Goal: Task Accomplishment & Management: Use online tool/utility

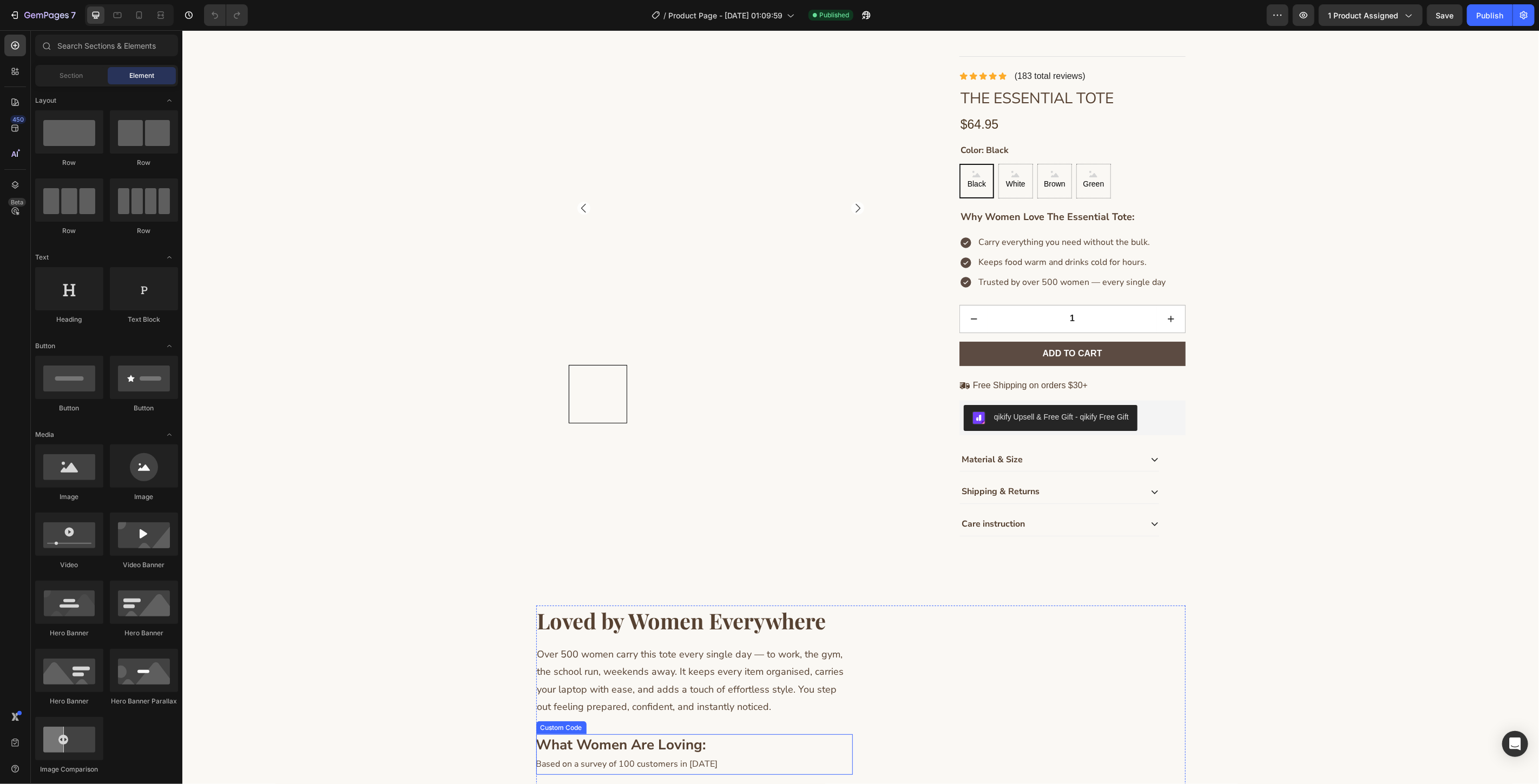
scroll to position [120, 0]
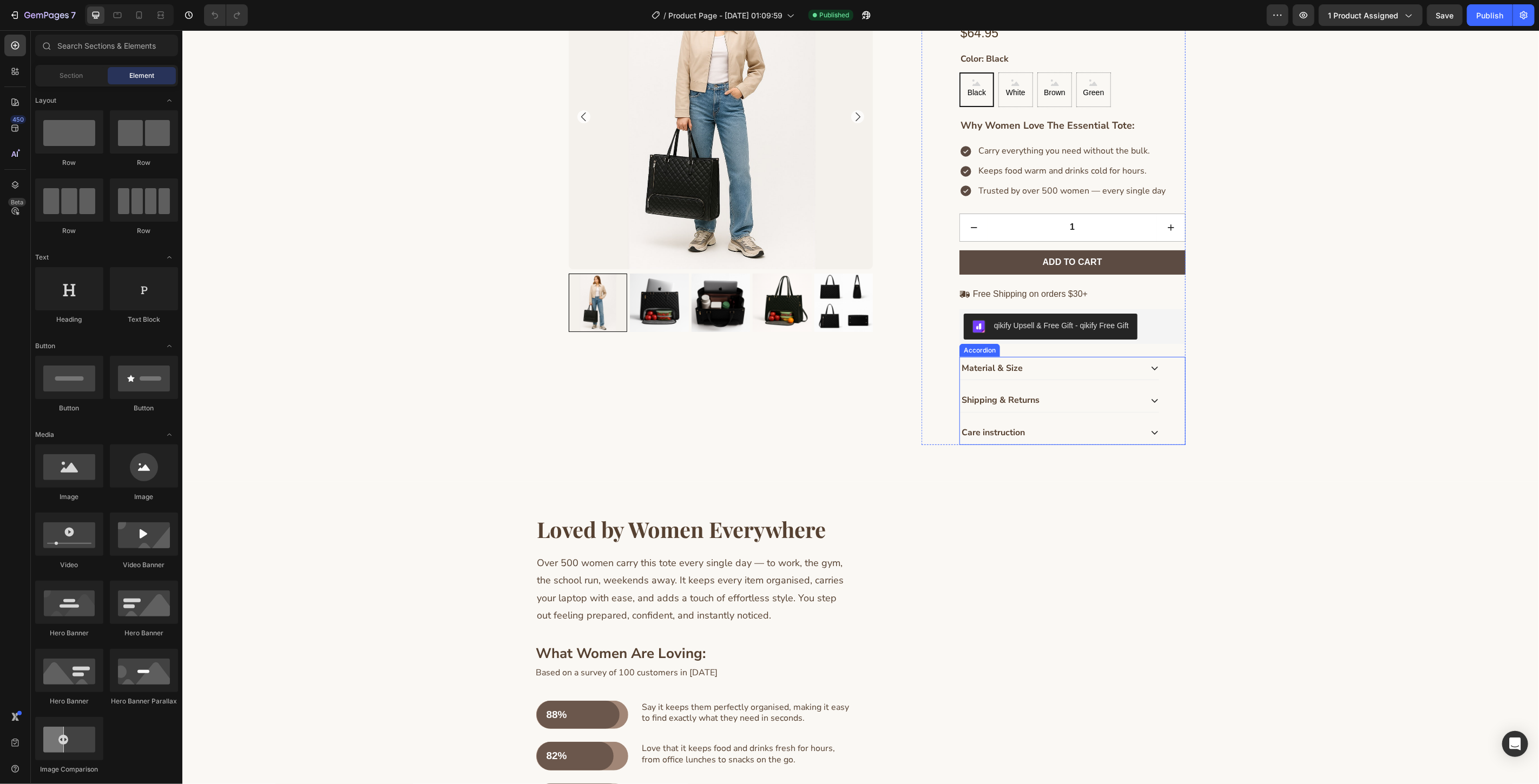
click at [1060, 423] on div "Care instruction" at bounding box center [1059, 432] width 199 height 23
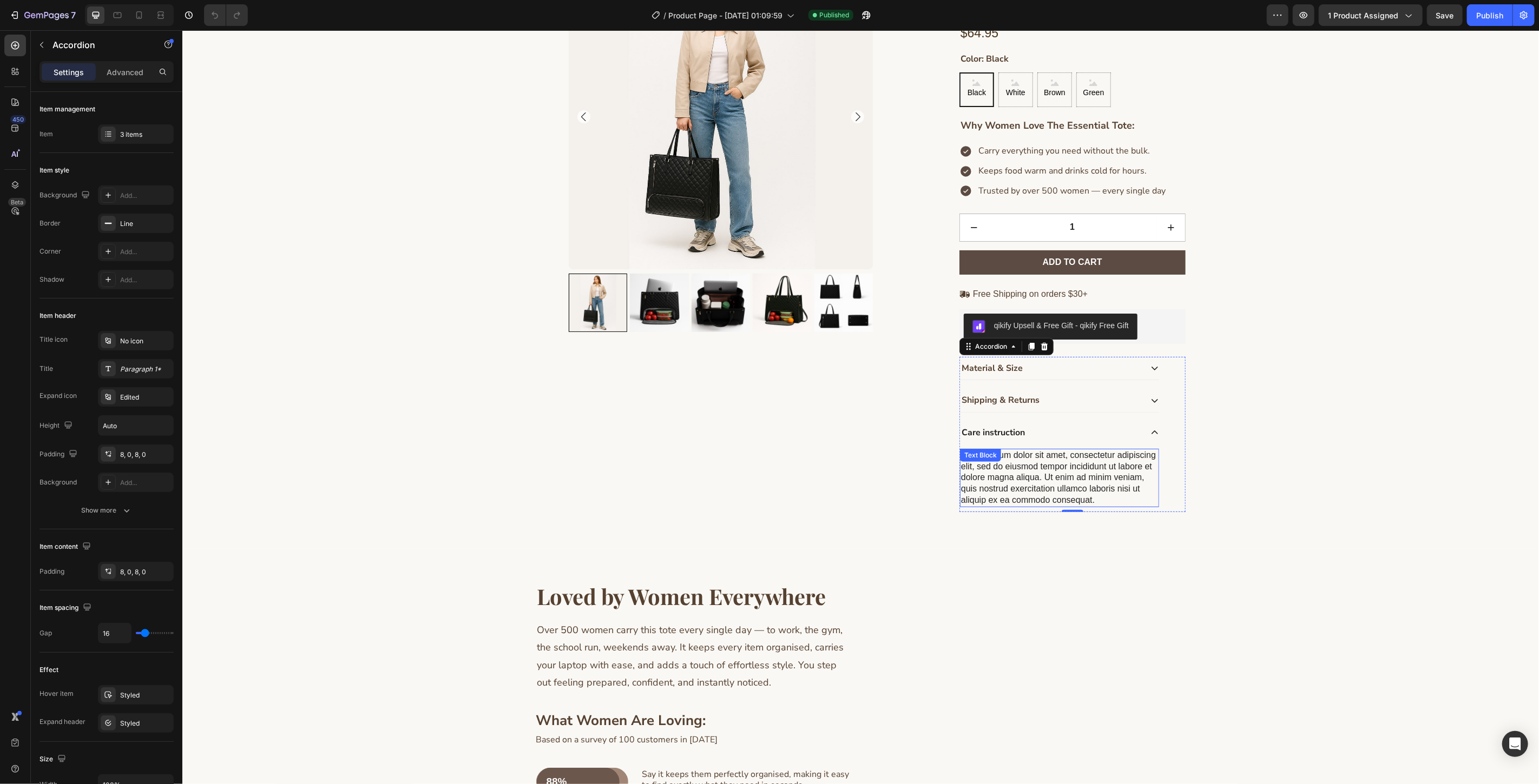
click at [1000, 474] on div "Lorem ipsum dolor sit amet, consectetur adipiscing elit, sed do eiusmod tempor …" at bounding box center [1059, 477] width 199 height 59
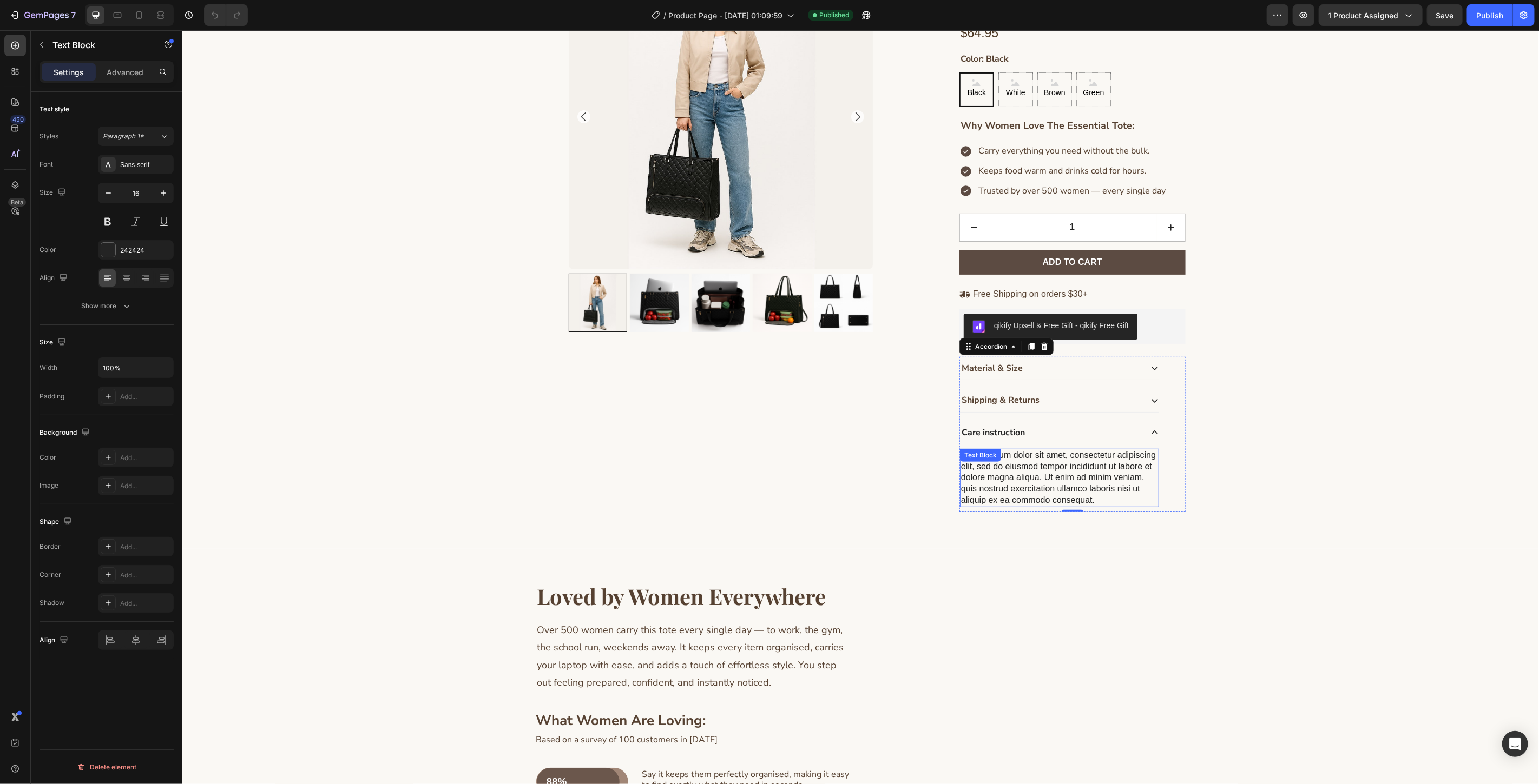
click at [1000, 474] on div "Lorem ipsum dolor sit amet, consectetur adipiscing elit, sed do eiusmod tempor …" at bounding box center [1059, 477] width 199 height 59
click at [1000, 474] on p "Lorem ipsum dolor sit amet, consectetur adipiscing elit, sed do eiusmod tempor …" at bounding box center [1059, 477] width 197 height 56
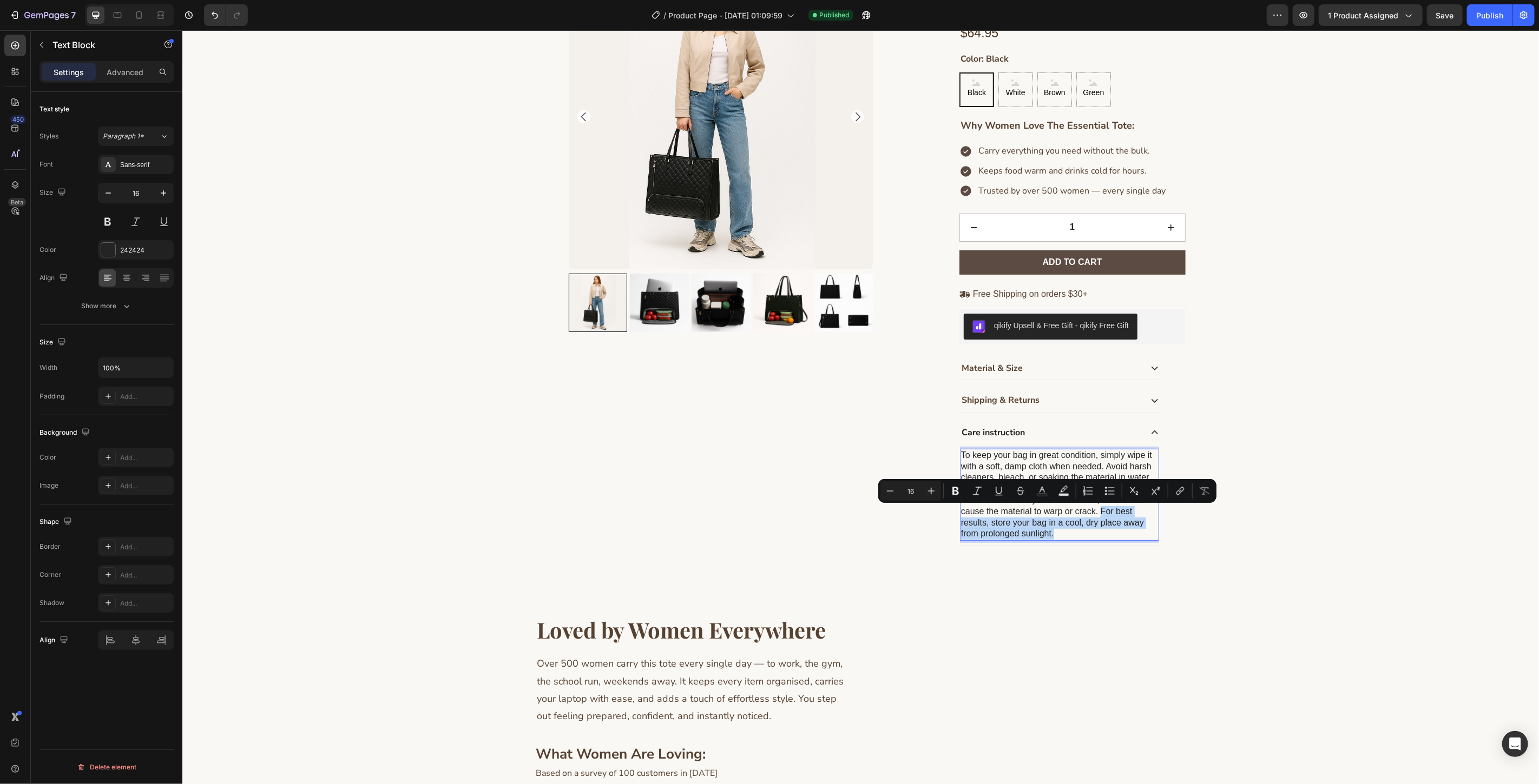
drag, startPoint x: 1061, startPoint y: 536, endPoint x: 1095, endPoint y: 515, distance: 40.0
click at [1095, 515] on p "To keep your bag in great condition, simply wipe it with a soft, damp cloth whe…" at bounding box center [1059, 494] width 197 height 90
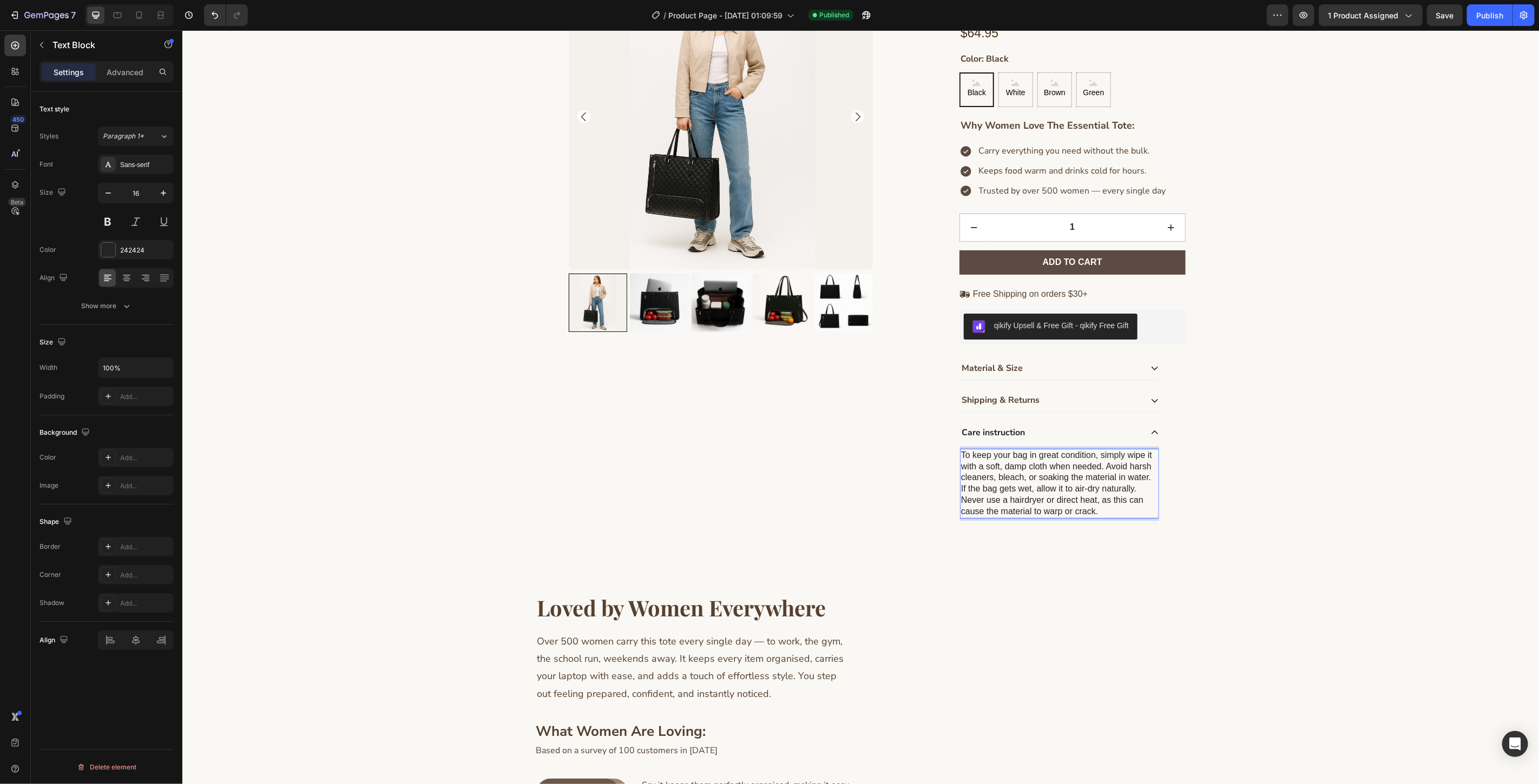
click at [1066, 492] on p "To keep your bag in great condition, simply wipe it with a soft, damp cloth whe…" at bounding box center [1059, 483] width 197 height 68
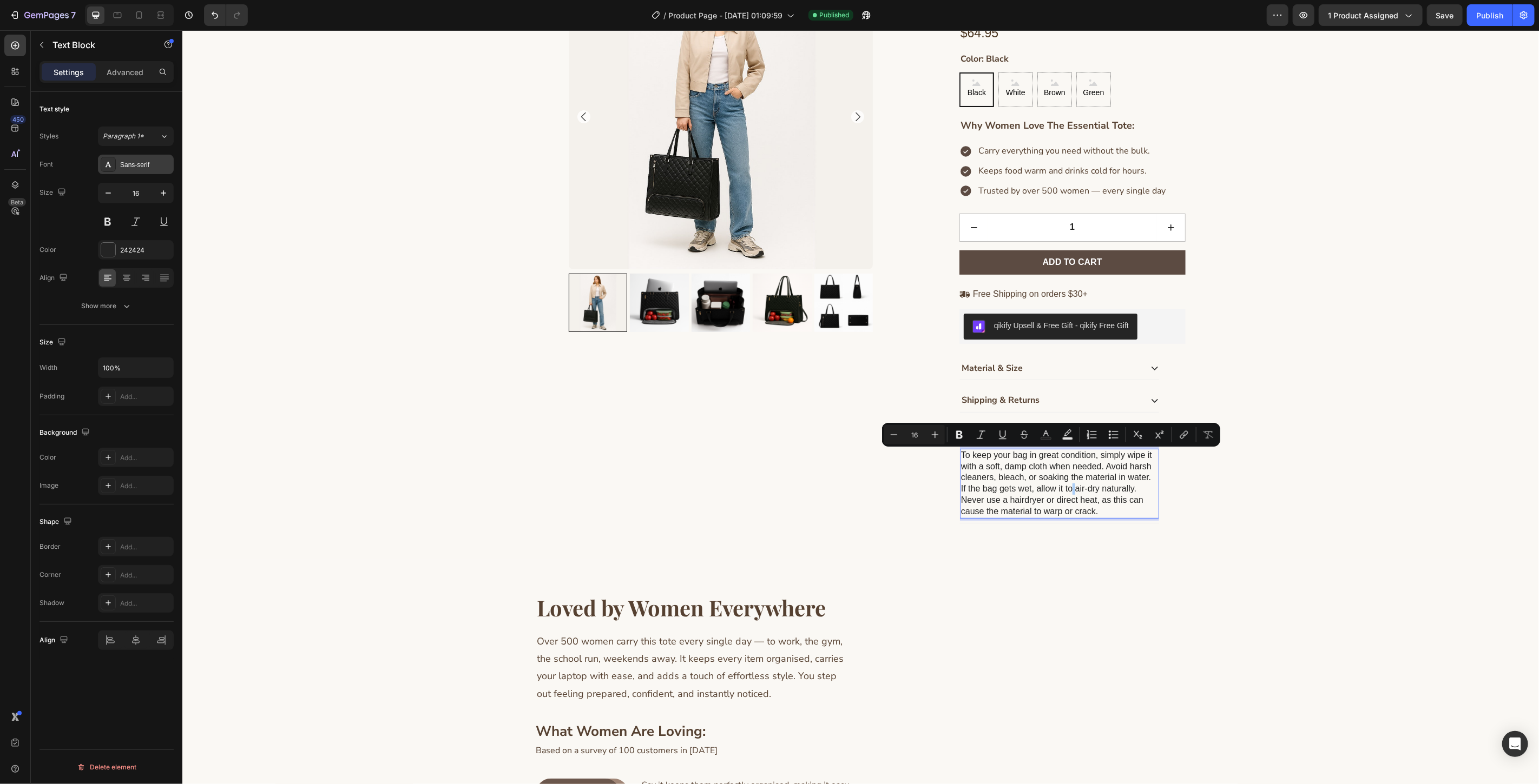
click at [134, 171] on div "Sans-serif" at bounding box center [136, 164] width 76 height 20
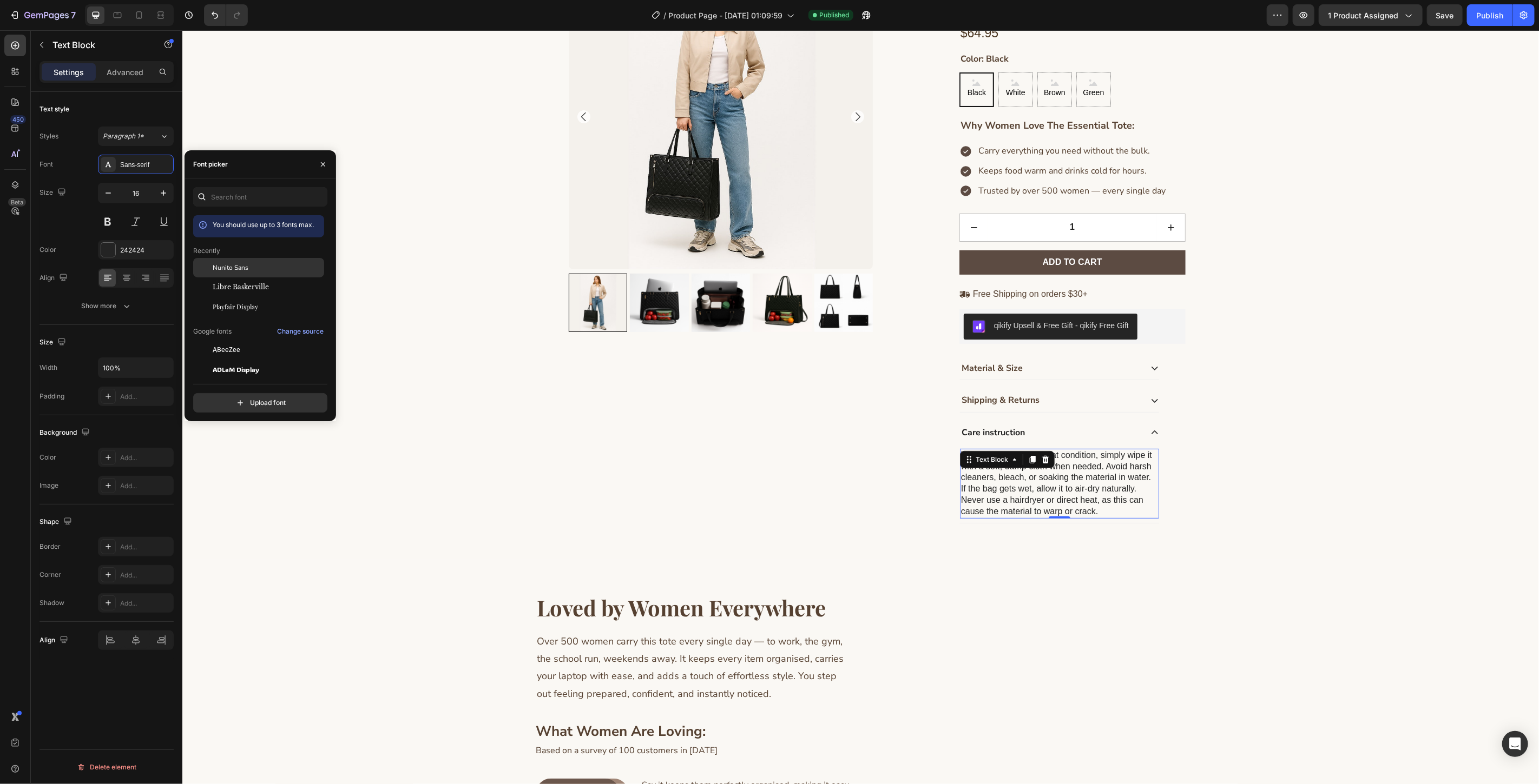
click at [224, 263] on span "Nunito Sans" at bounding box center [230, 267] width 35 height 10
click at [134, 244] on div "242424" at bounding box center [136, 250] width 76 height 20
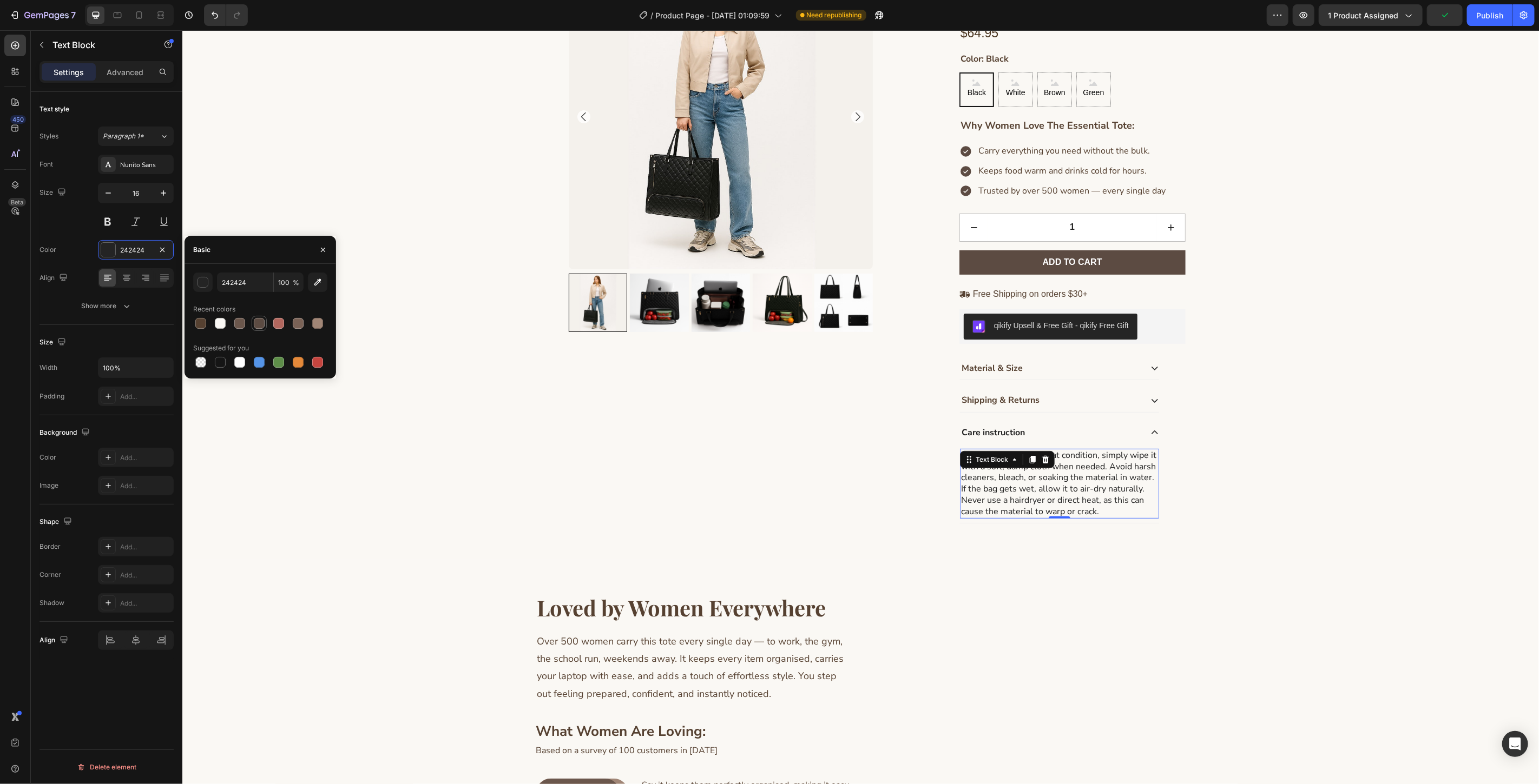
click at [254, 331] on div at bounding box center [259, 323] width 15 height 15
type input "5C4B42"
click at [1271, 580] on div "Loved by Women Everywhere Heading Over 500 women carry this tote every single d…" at bounding box center [860, 744] width 1357 height 369
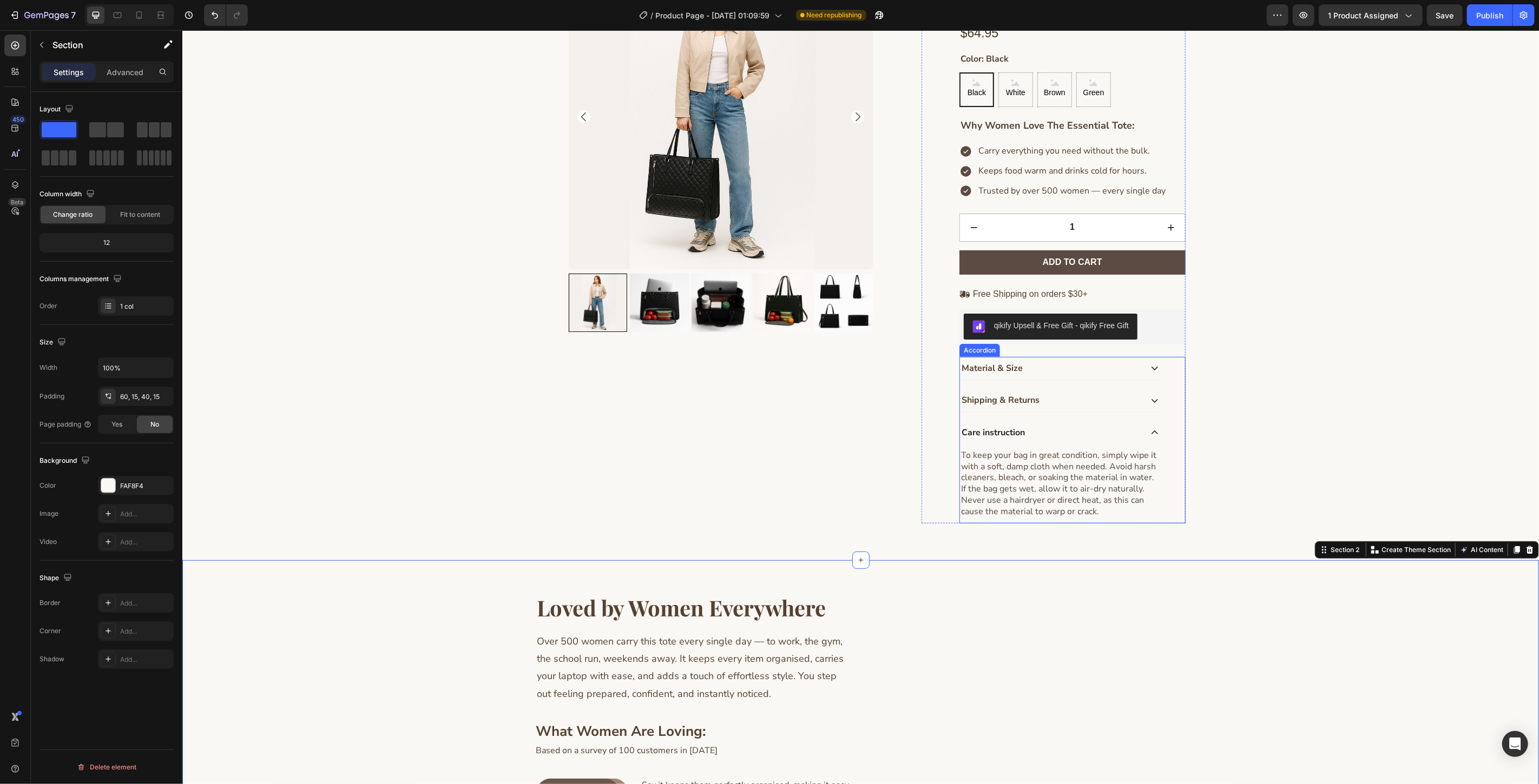
click at [1150, 403] on icon at bounding box center [1154, 400] width 9 height 9
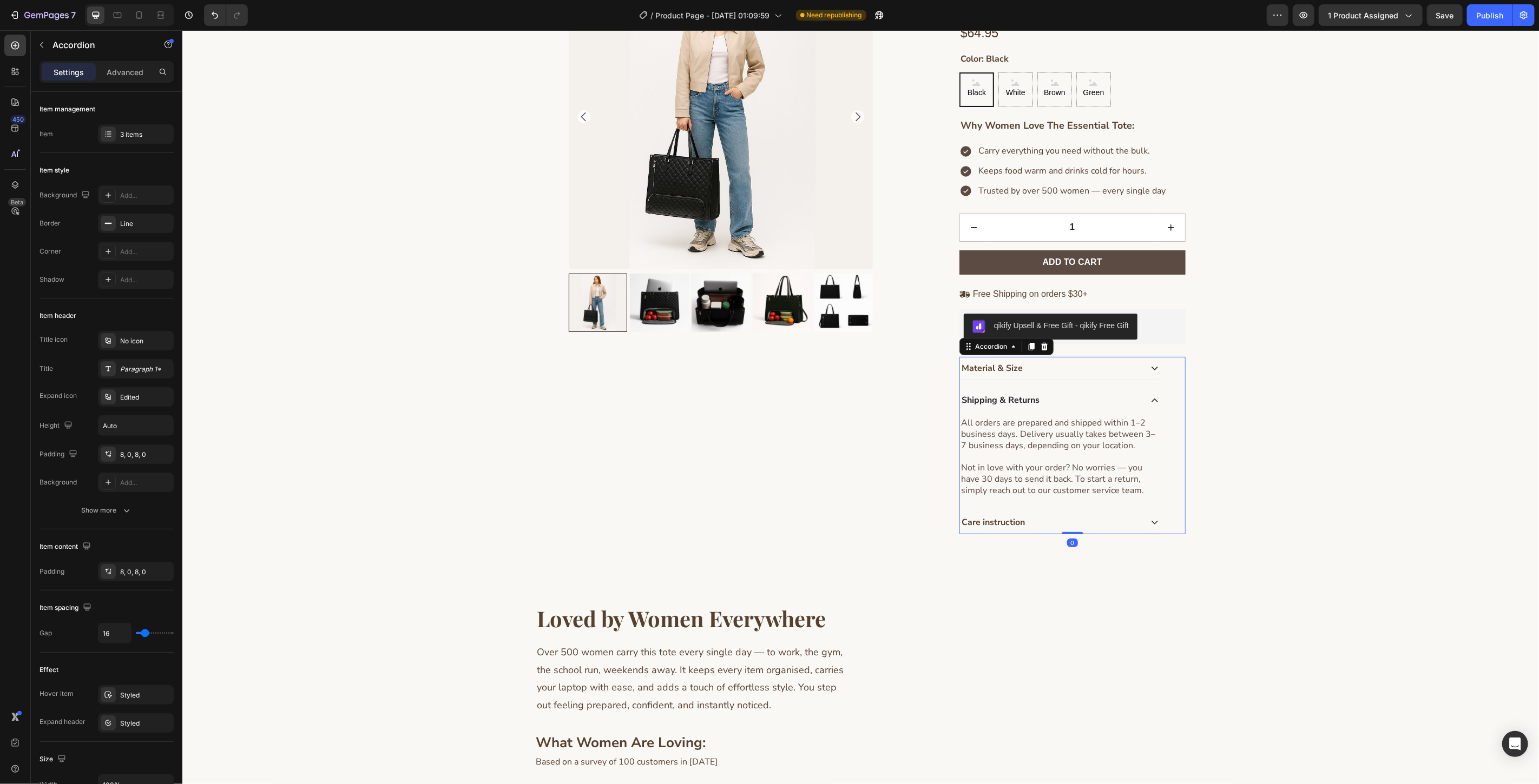
click at [1150, 371] on icon at bounding box center [1154, 368] width 9 height 9
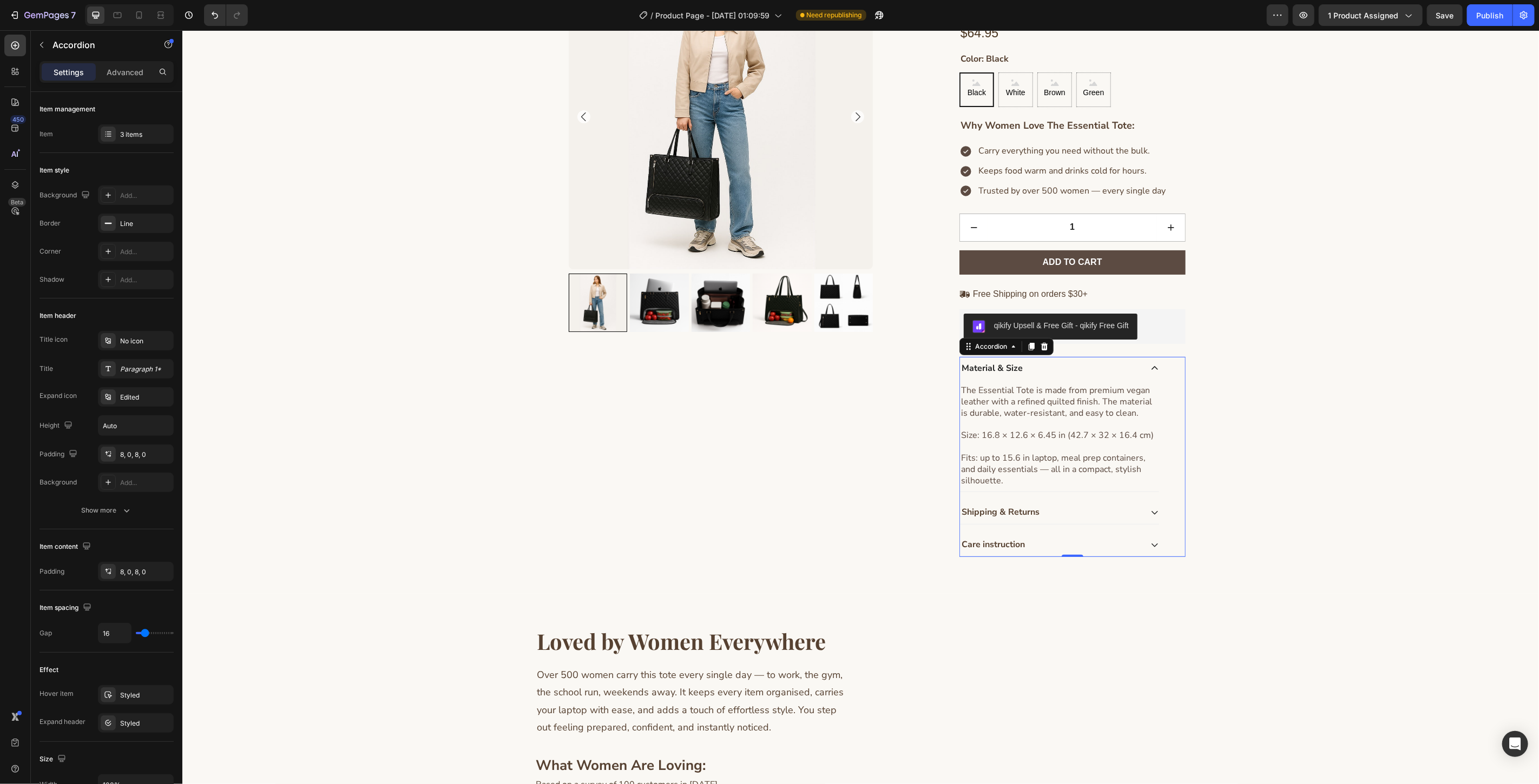
click at [1150, 543] on icon at bounding box center [1154, 545] width 9 height 9
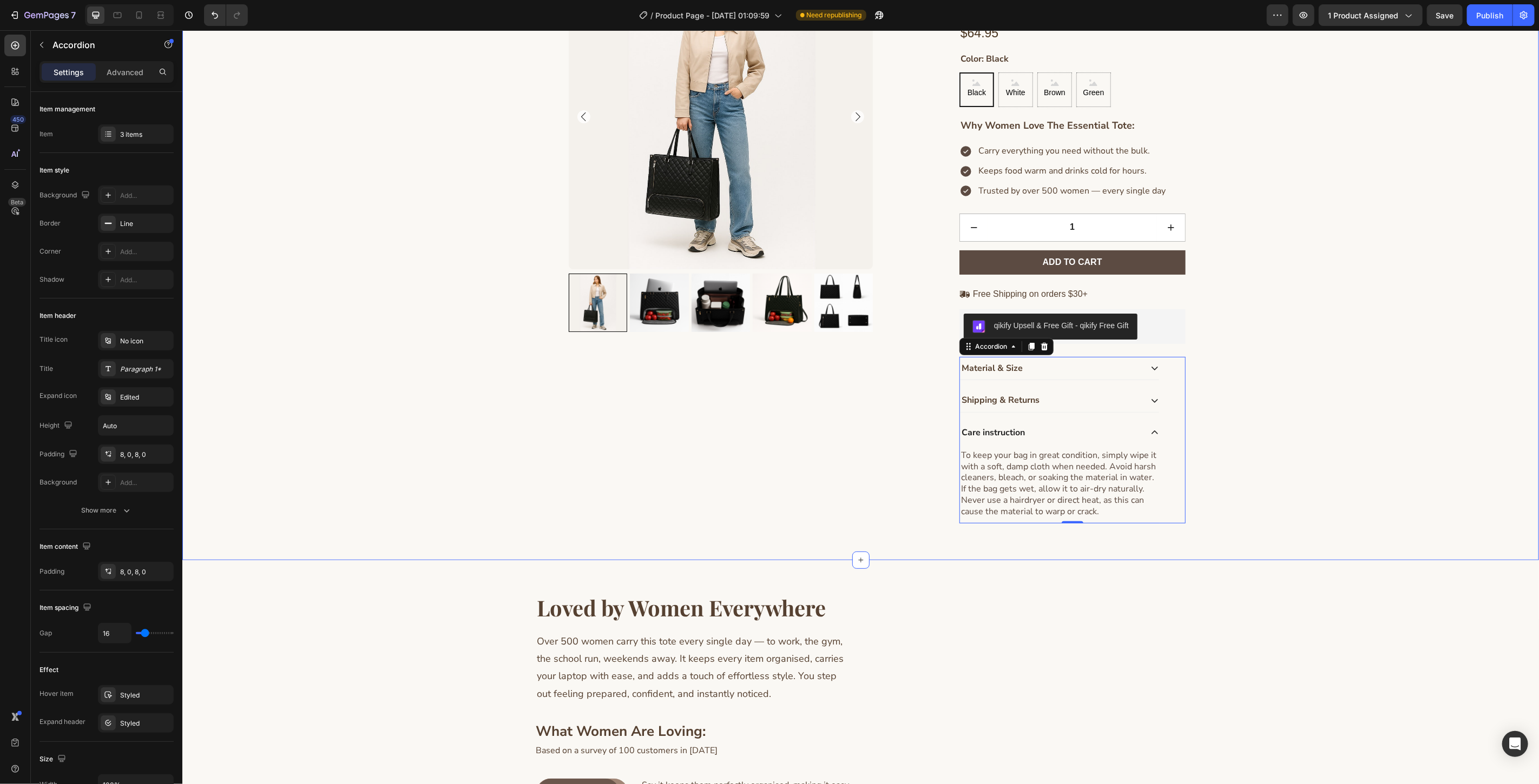
click at [1141, 579] on div "Loved by Women Everywhere Heading Over 500 women carry this tote every single d…" at bounding box center [860, 744] width 1357 height 369
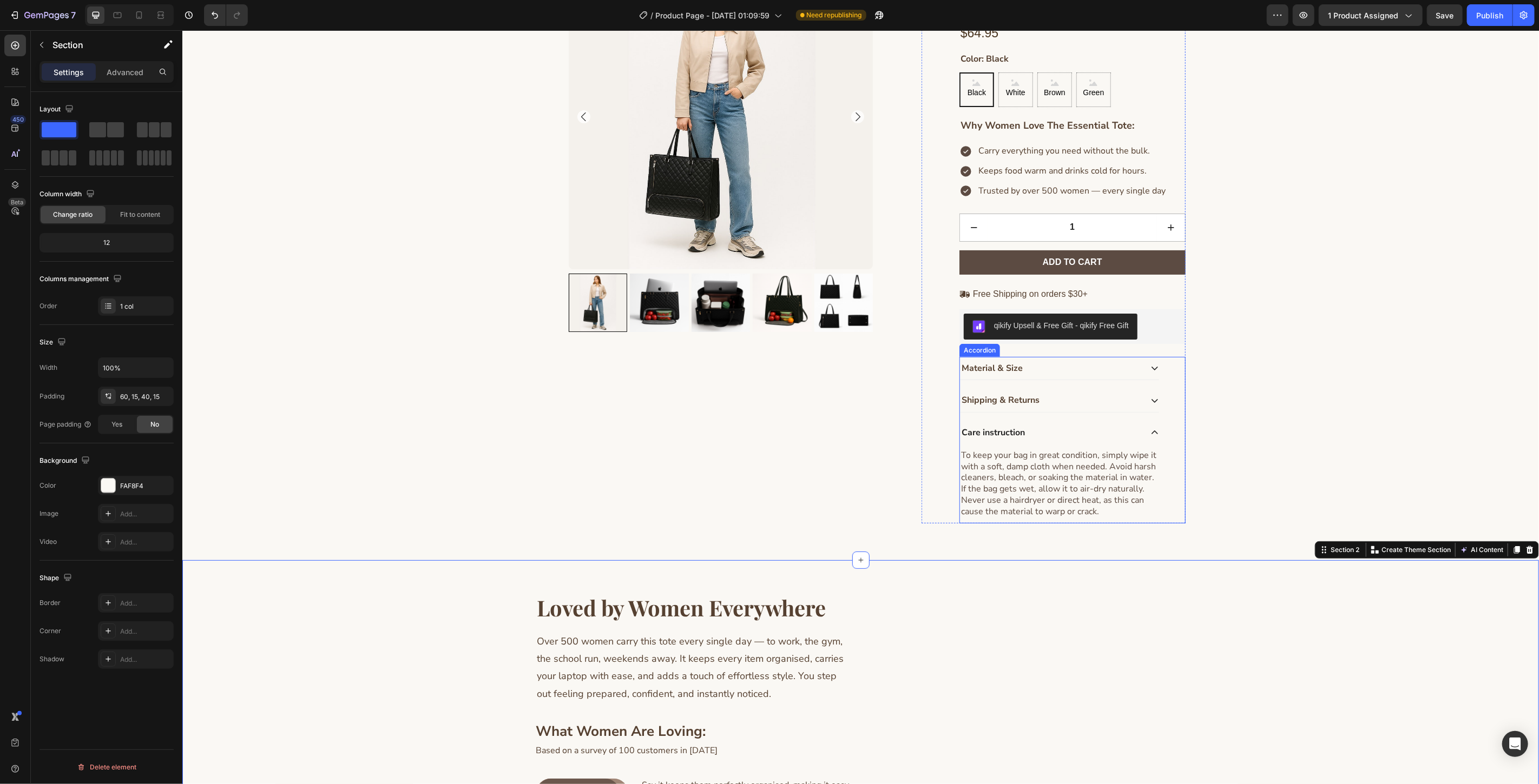
click at [1151, 431] on icon at bounding box center [1154, 432] width 7 height 4
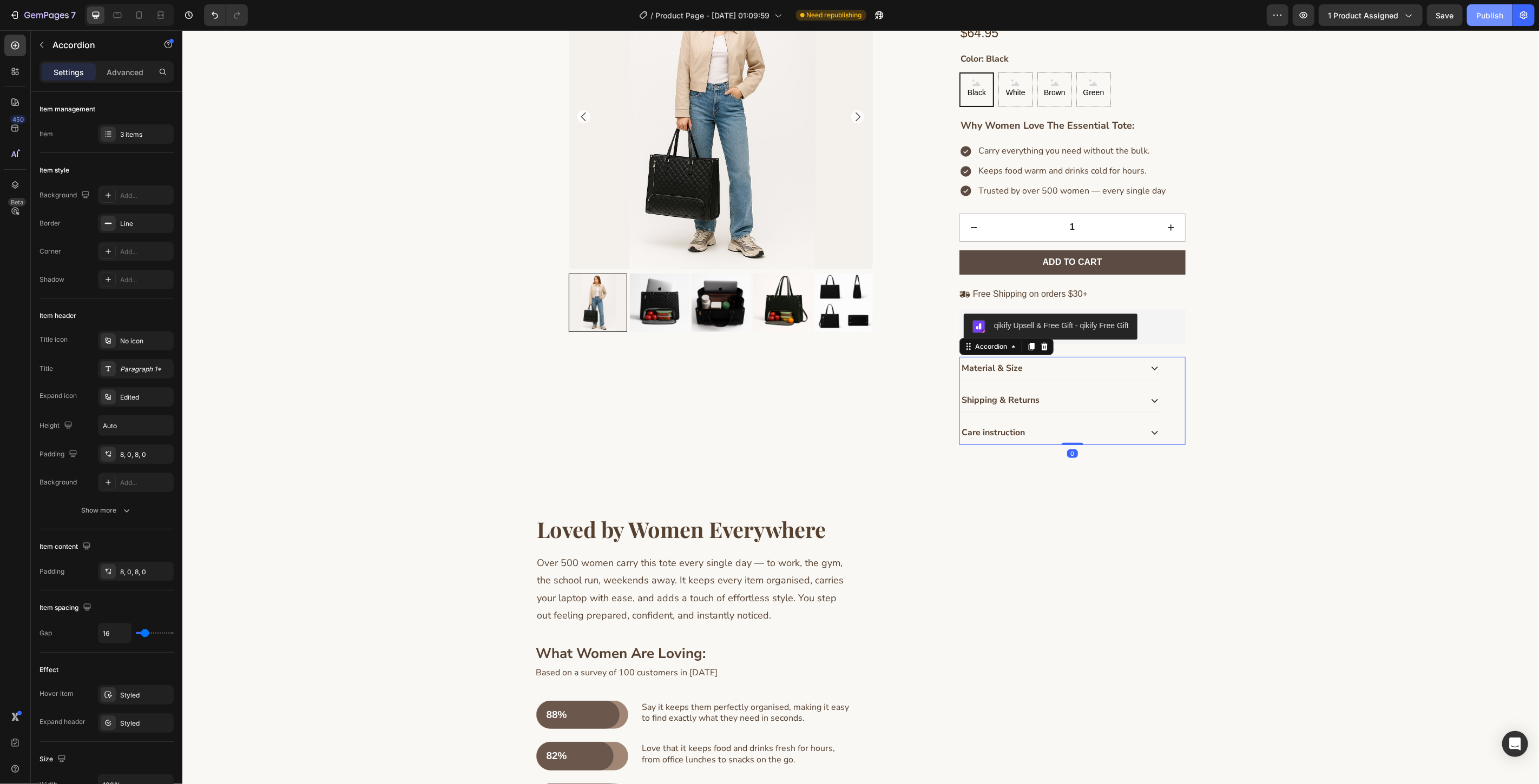
click at [1478, 15] on div "Publish" at bounding box center [1490, 15] width 27 height 12
click at [1474, 13] on button "Publish" at bounding box center [1490, 15] width 45 height 21
click at [41, 9] on div "7" at bounding box center [50, 15] width 51 height 13
